Goal: Task Accomplishment & Management: Use online tool/utility

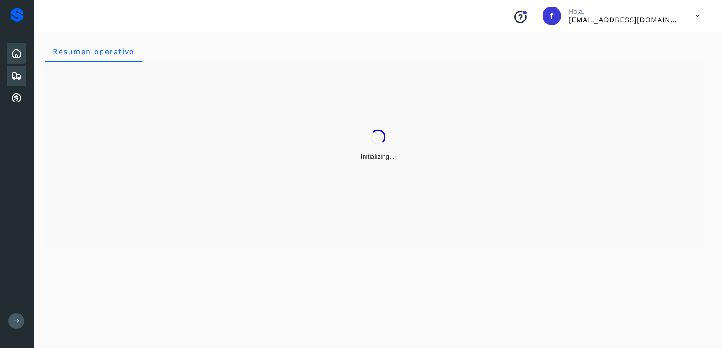
click at [14, 78] on icon at bounding box center [16, 75] width 11 height 11
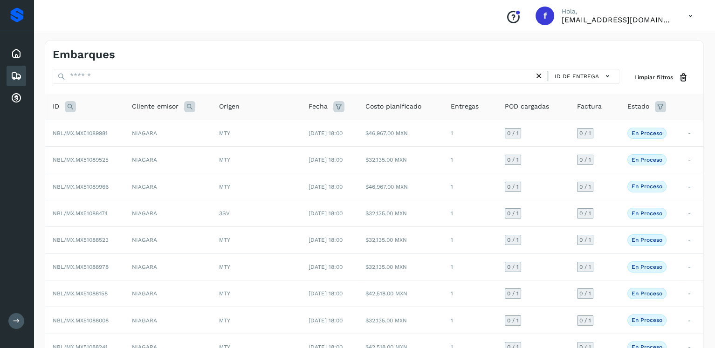
click at [69, 102] on icon at bounding box center [70, 106] width 11 height 11
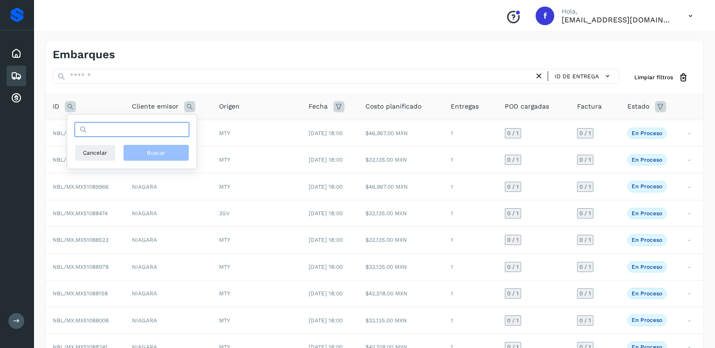
drag, startPoint x: 153, startPoint y: 127, endPoint x: 150, endPoint y: 123, distance: 5.7
click at [153, 127] on input "text" at bounding box center [132, 129] width 115 height 15
type input "********"
click at [174, 157] on button "Buscar" at bounding box center [156, 152] width 66 height 17
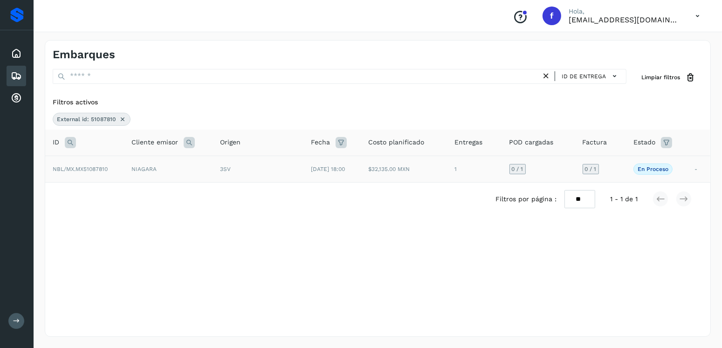
click at [303, 168] on td "[DATE] 18:00" at bounding box center [331, 169] width 57 height 27
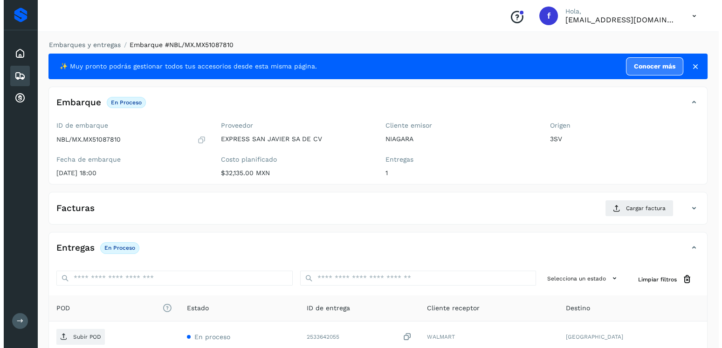
scroll to position [94, 0]
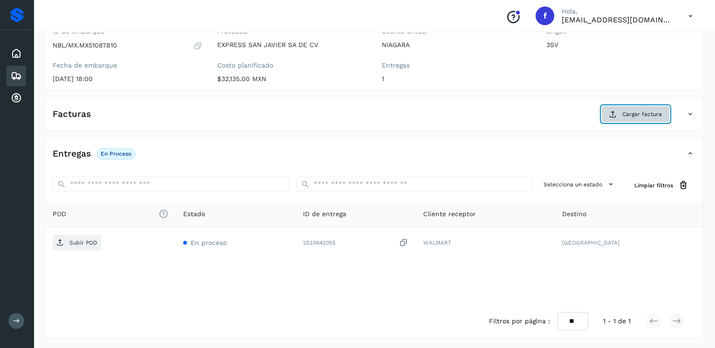
click at [621, 113] on button "Cargar factura" at bounding box center [635, 114] width 68 height 17
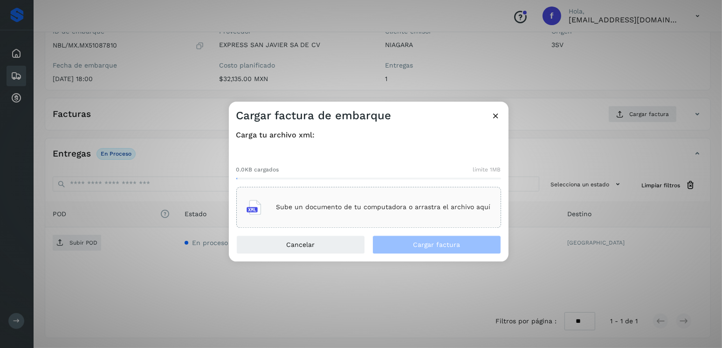
click at [364, 196] on div "Sube un documento de tu computadora o arrastra el archivo aquí" at bounding box center [368, 207] width 244 height 25
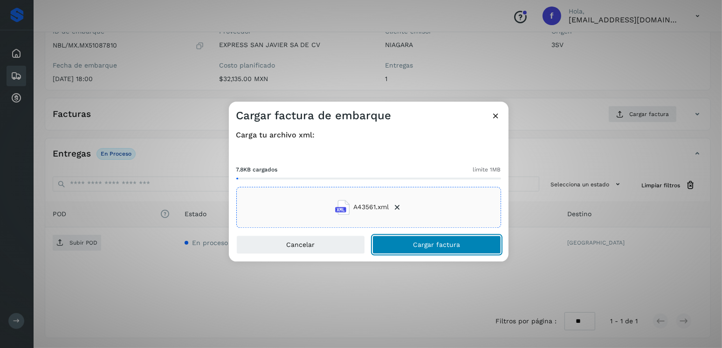
click at [444, 251] on button "Cargar factura" at bounding box center [436, 244] width 129 height 19
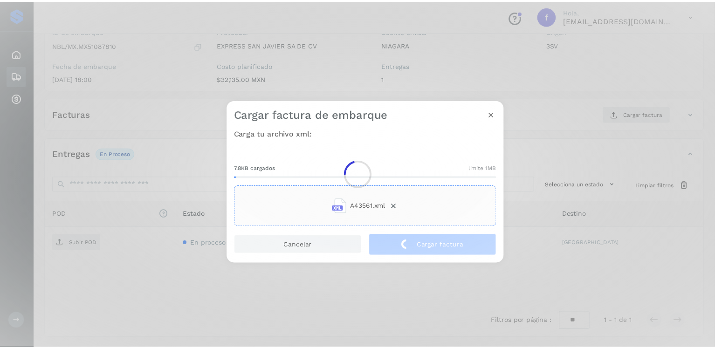
scroll to position [93, 0]
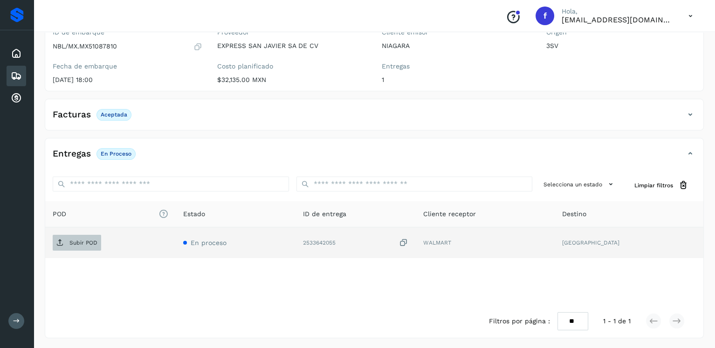
click at [78, 235] on span "Subir POD" at bounding box center [77, 242] width 48 height 15
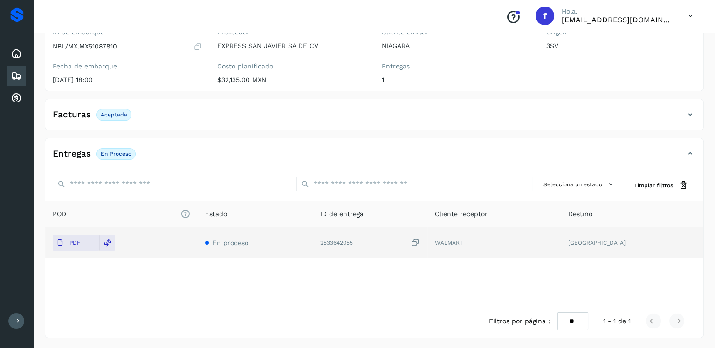
click at [14, 72] on icon at bounding box center [16, 75] width 11 height 11
